Goal: Information Seeking & Learning: Learn about a topic

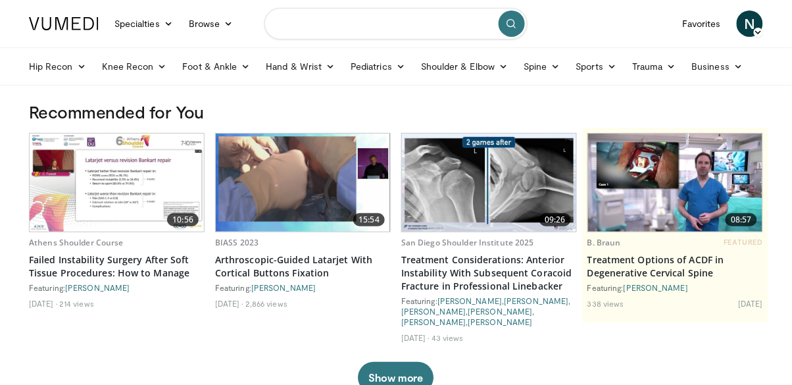
click at [322, 26] on input "Search topics, interventions" at bounding box center [395, 24] width 263 height 32
type input "*"
type input "**********"
click at [511, 26] on icon "submit" at bounding box center [511, 23] width 11 height 11
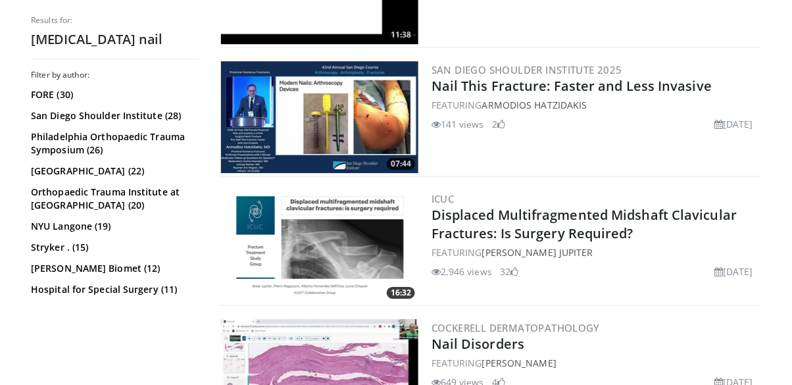
scroll to position [2020, 0]
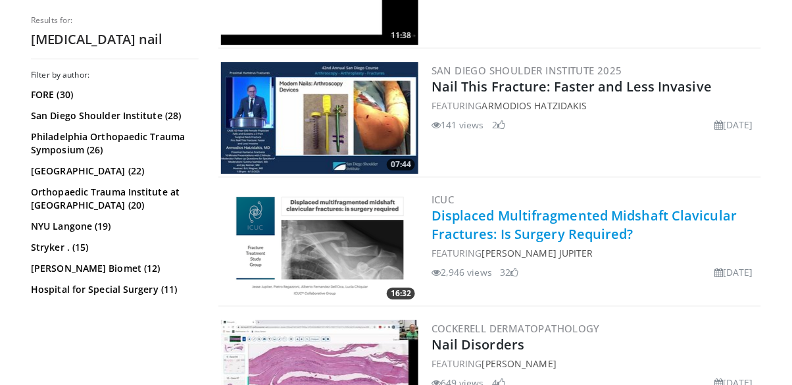
click at [640, 214] on link "Displaced Multifragmented Midshaft Clavicular Fractures: Is Surgery Required?" at bounding box center [584, 224] width 306 height 36
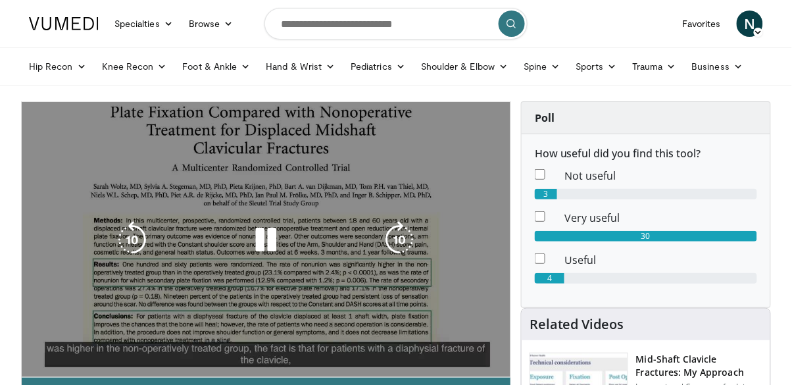
click at [410, 270] on div "10 seconds Tap to unmute" at bounding box center [266, 239] width 489 height 275
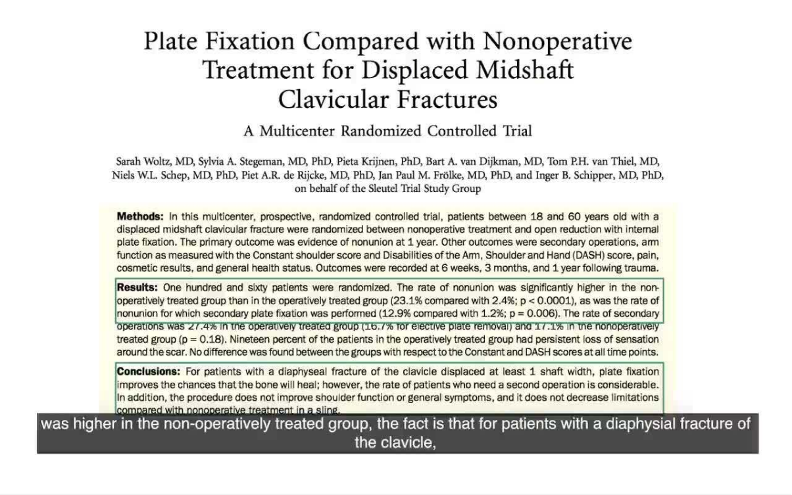
click at [716, 85] on div "10 seconds Tap to unmute" at bounding box center [396, 247] width 792 height 494
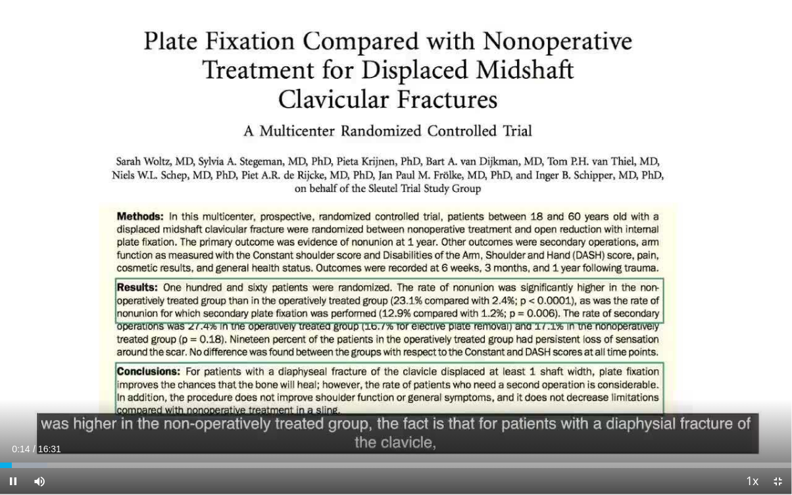
click at [639, 216] on div "10 seconds Tap to unmute" at bounding box center [396, 247] width 792 height 494
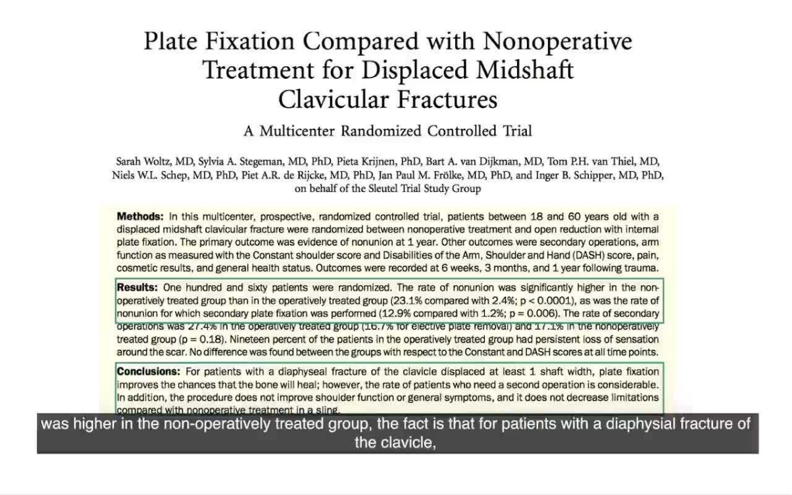
click at [633, 219] on div "10 seconds Tap to unmute" at bounding box center [396, 247] width 792 height 494
